Goal: Task Accomplishment & Management: Manage account settings

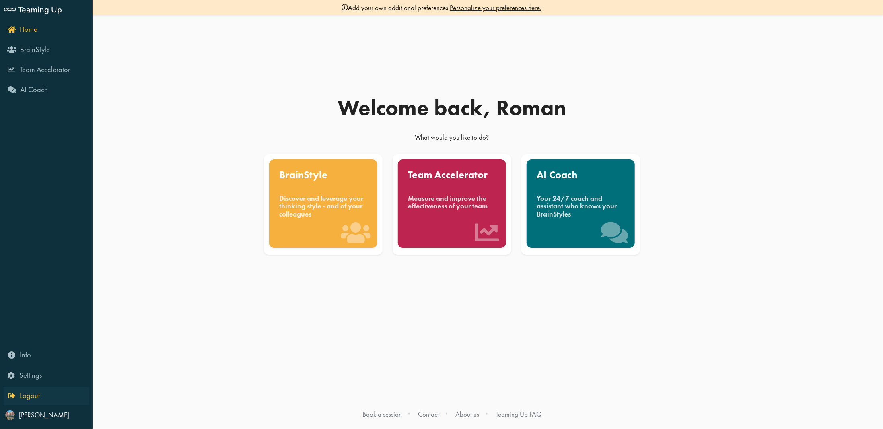
click at [40, 395] on link "Logout" at bounding box center [47, 396] width 86 height 19
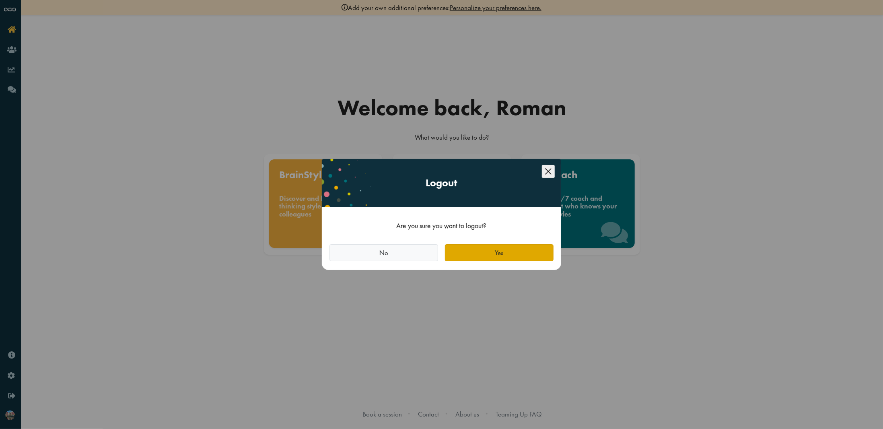
click at [508, 258] on button "Yes" at bounding box center [499, 252] width 109 height 17
